Goal: Check status: Check status

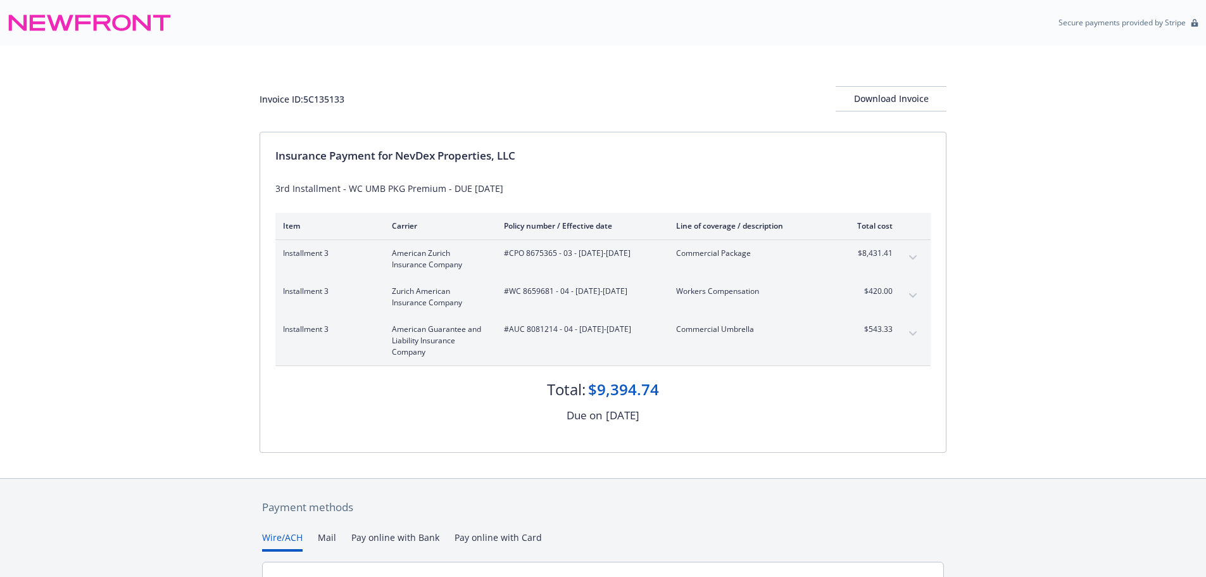
click at [916, 256] on button "expand content" at bounding box center [913, 257] width 20 height 20
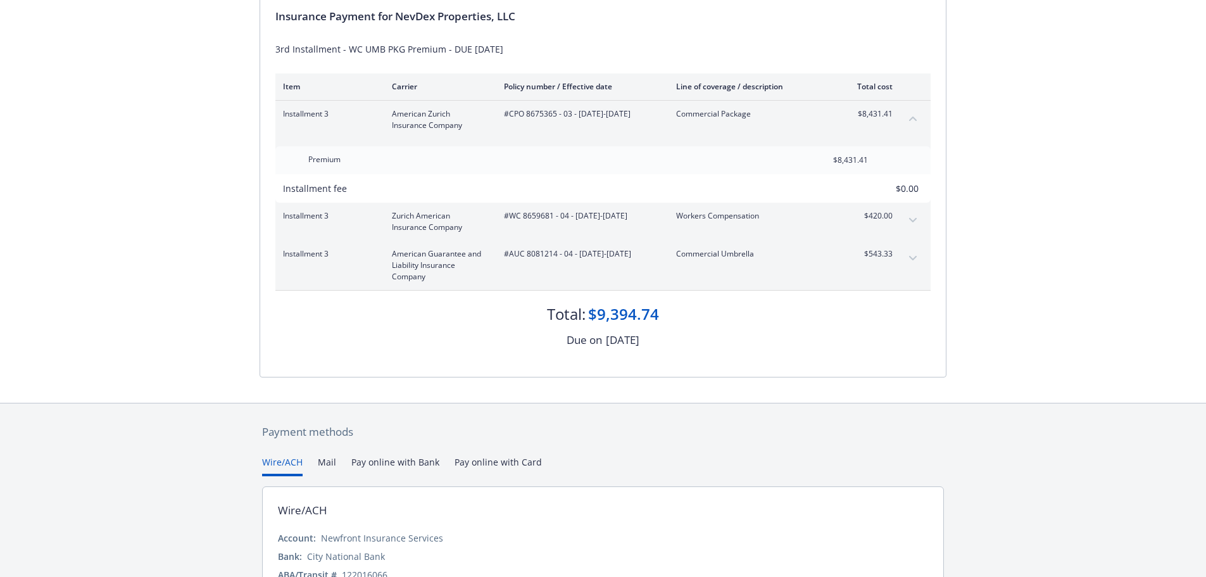
scroll to position [227, 0]
